Goal: Task Accomplishment & Management: Manage account settings

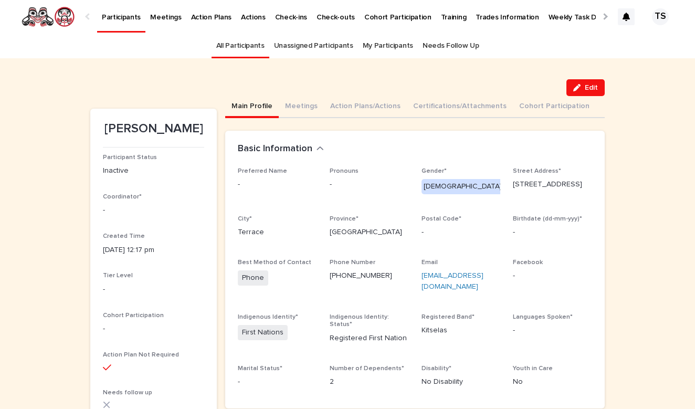
click at [253, 45] on link "All Participants" at bounding box center [240, 46] width 48 height 25
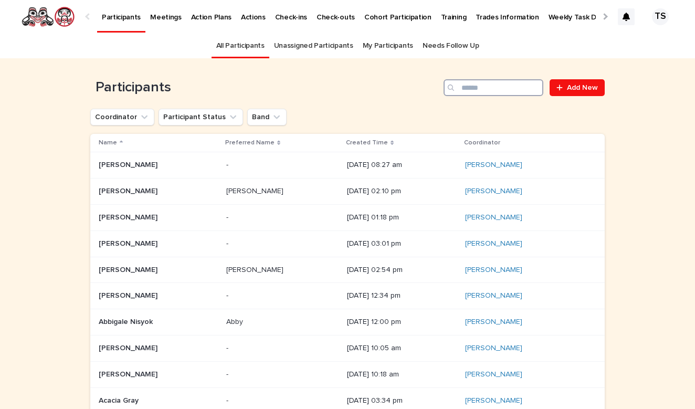
click at [517, 92] on input "Search" at bounding box center [493, 87] width 100 height 17
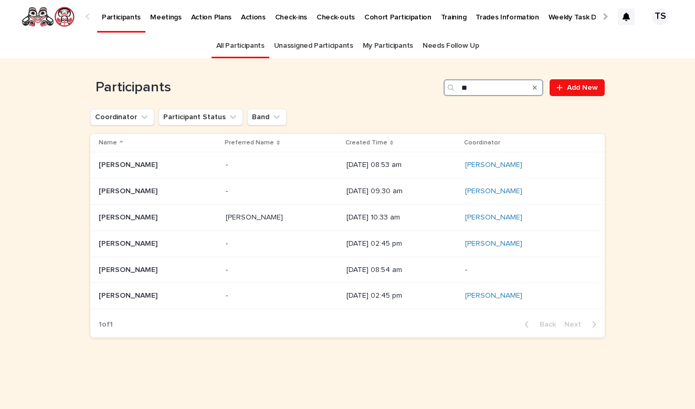
type input "*"
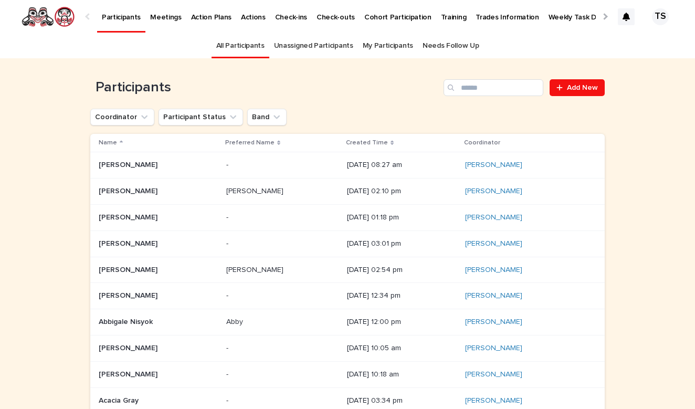
click at [346, 144] on p "Created Time" at bounding box center [367, 143] width 42 height 12
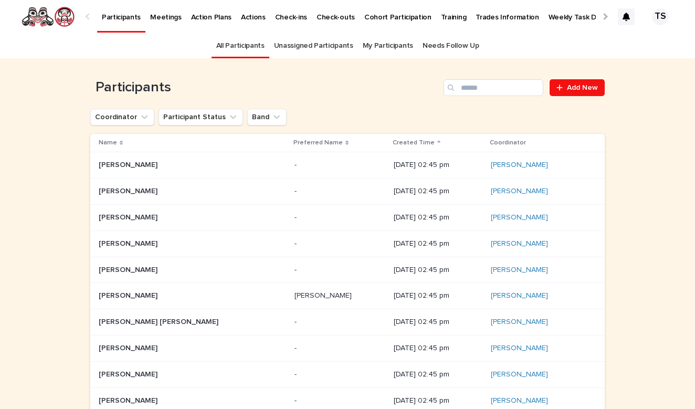
click at [392, 142] on p "Created Time" at bounding box center [413, 143] width 42 height 12
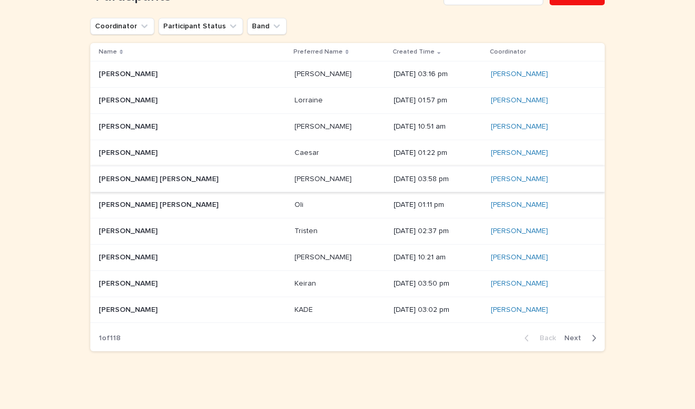
scroll to position [90, 0]
click at [576, 335] on span "Next" at bounding box center [575, 338] width 23 height 7
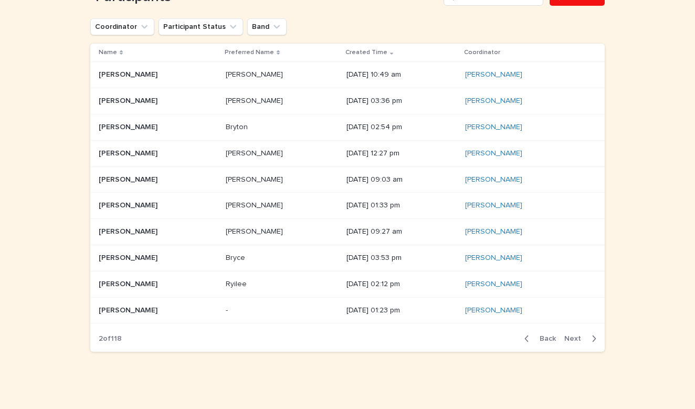
click at [581, 335] on span "Next" at bounding box center [575, 338] width 23 height 7
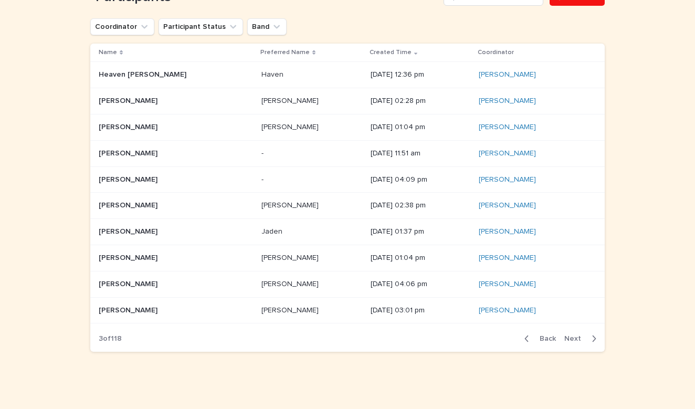
click at [542, 335] on span "Back" at bounding box center [544, 338] width 23 height 7
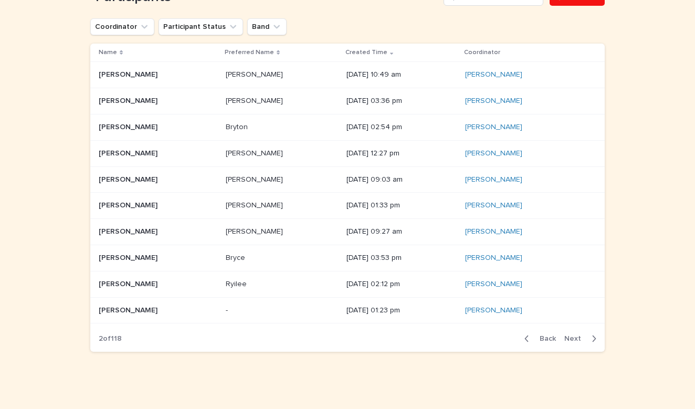
click at [542, 335] on span "Back" at bounding box center [544, 338] width 23 height 7
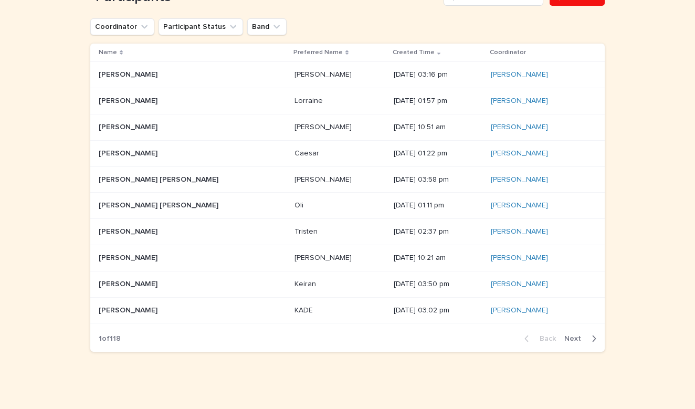
click at [44, 312] on div "Loading... Saving… Loading... Saving… Participants Add New Coordinator Particip…" at bounding box center [347, 190] width 695 height 444
click at [51, 134] on div "Loading... Saving… Loading... Saving… Participants Add New Coordinator Particip…" at bounding box center [347, 190] width 695 height 444
click at [590, 335] on div "button" at bounding box center [591, 338] width 9 height 9
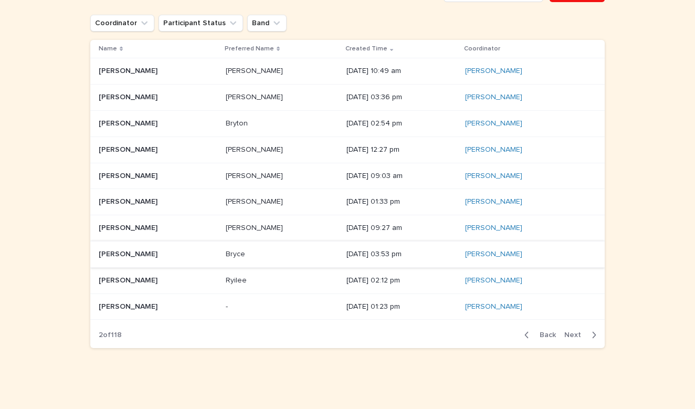
scroll to position [90, 0]
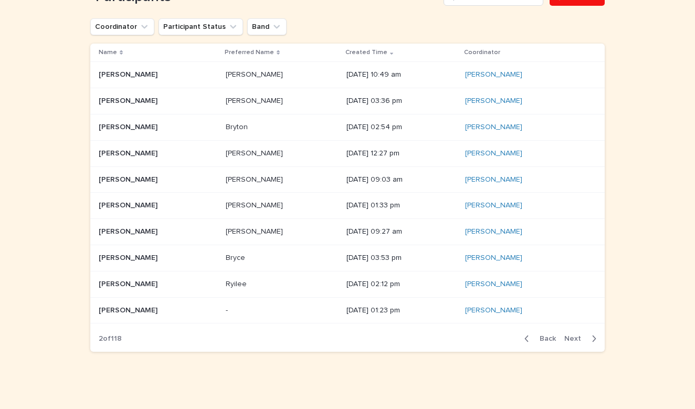
click at [584, 329] on div "Back Next" at bounding box center [560, 338] width 89 height 26
click at [584, 335] on span "Next" at bounding box center [575, 338] width 23 height 7
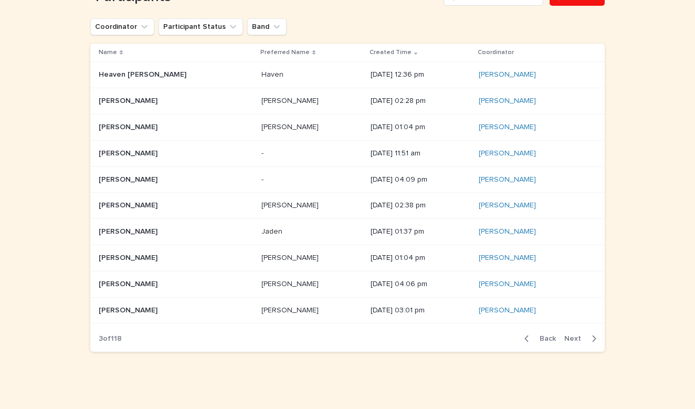
click at [544, 338] on span "Back" at bounding box center [544, 338] width 23 height 7
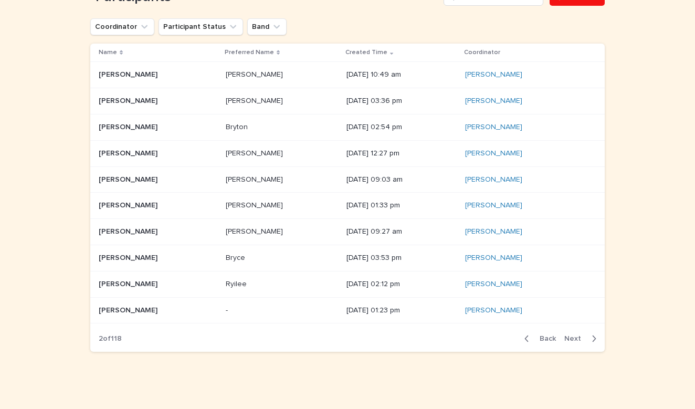
click at [544, 338] on span "Back" at bounding box center [544, 338] width 23 height 7
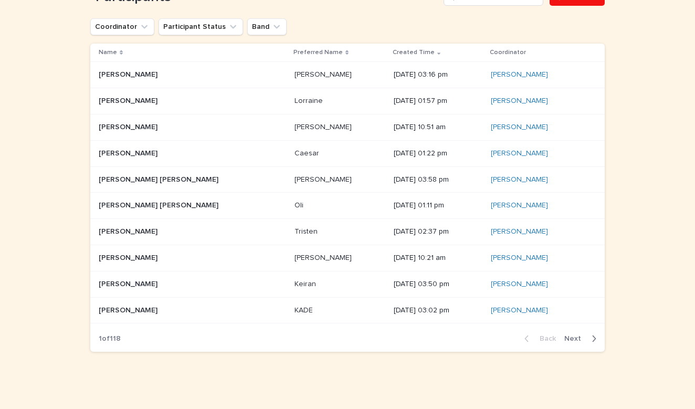
click at [55, 231] on div "Loading... Saving… Loading... Saving… Participants Add New Coordinator Particip…" at bounding box center [347, 190] width 695 height 444
